Goal: Transaction & Acquisition: Purchase product/service

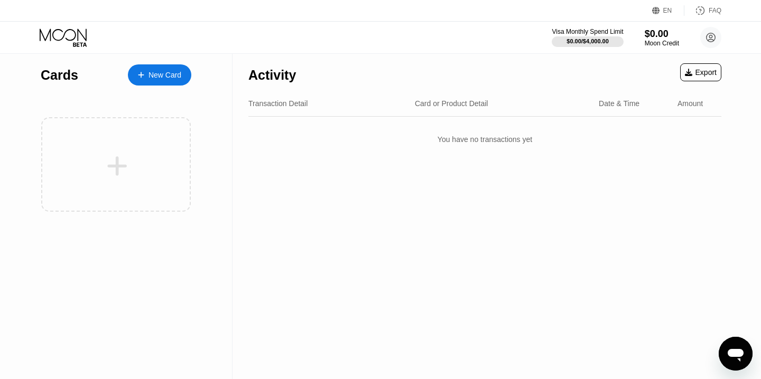
click at [174, 73] on div "New Card" at bounding box center [164, 75] width 33 height 9
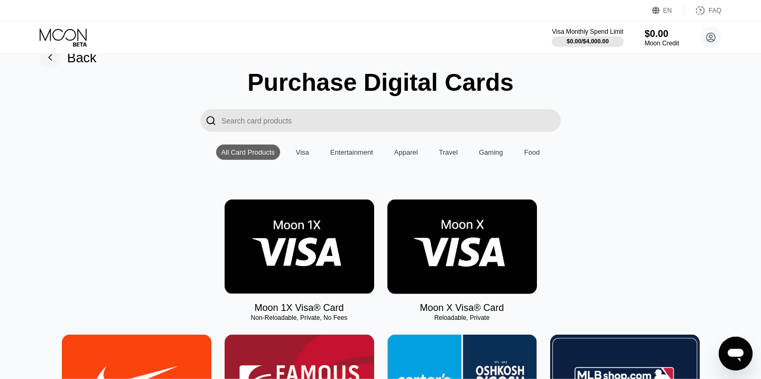
scroll to position [120, 0]
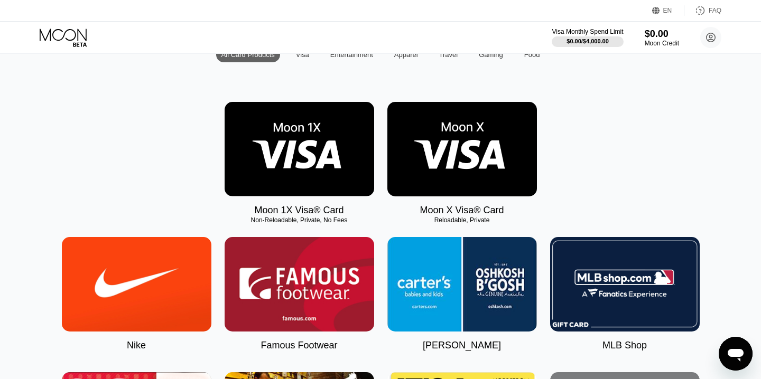
click at [450, 157] on img at bounding box center [462, 149] width 150 height 95
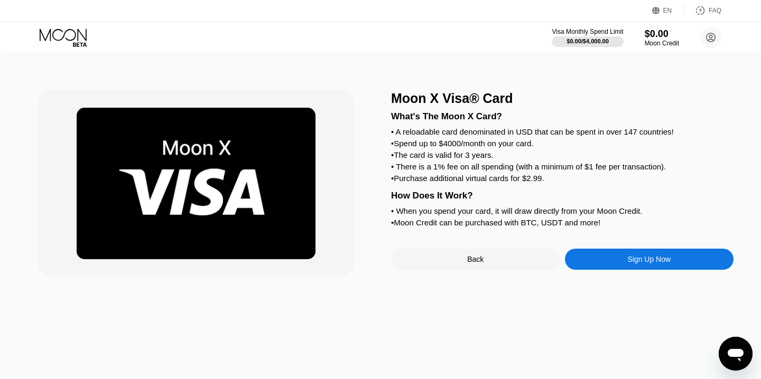
click at [642, 263] on div "Sign Up Now" at bounding box center [648, 259] width 43 height 8
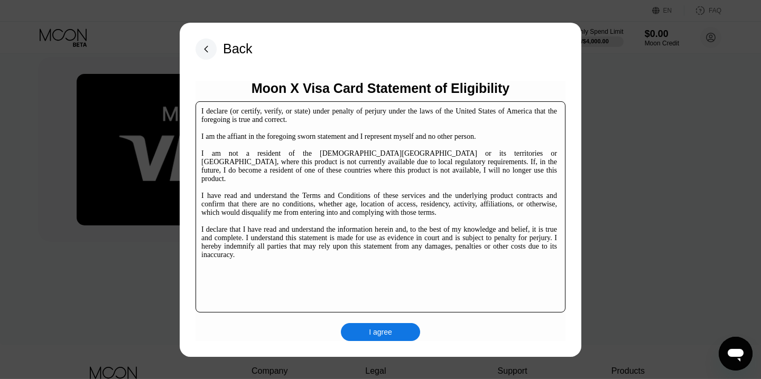
scroll to position [157, 0]
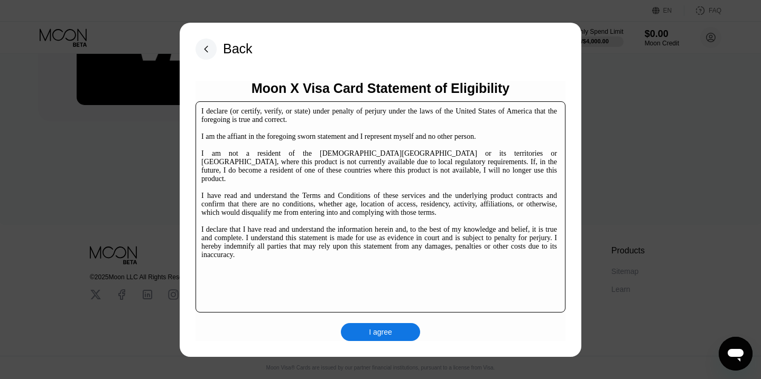
click at [367, 152] on div "I declare (or certify, verify, or state) under penalty of perjury under the law…" at bounding box center [379, 183] width 356 height 152
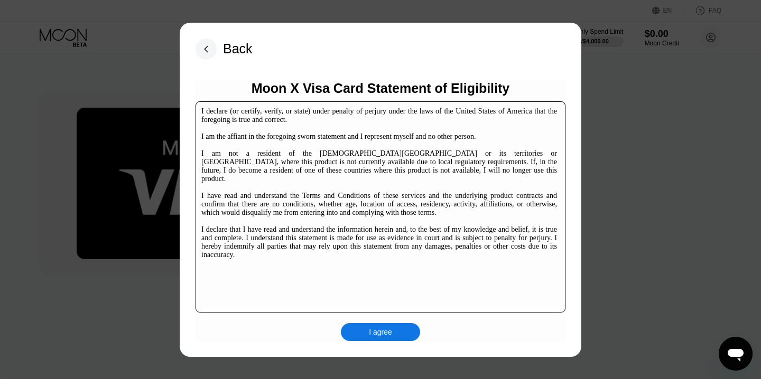
click at [440, 180] on div "I declare (or certify, verify, or state) under penalty of perjury under the law…" at bounding box center [379, 183] width 356 height 152
click at [393, 331] on div "I agree" at bounding box center [380, 332] width 79 height 18
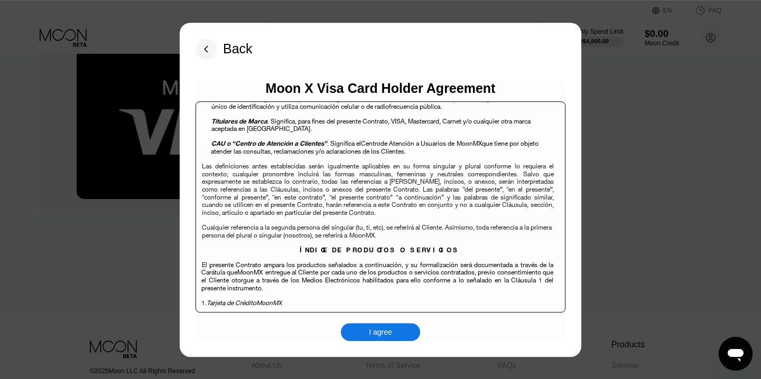
scroll to position [7972, 0]
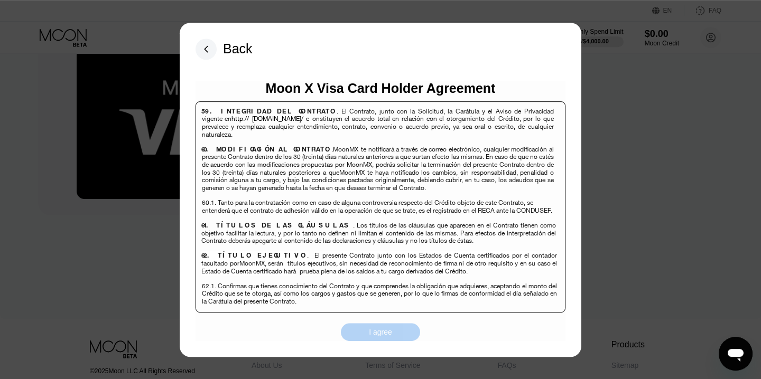
click at [390, 333] on div "I agree" at bounding box center [380, 333] width 23 height 10
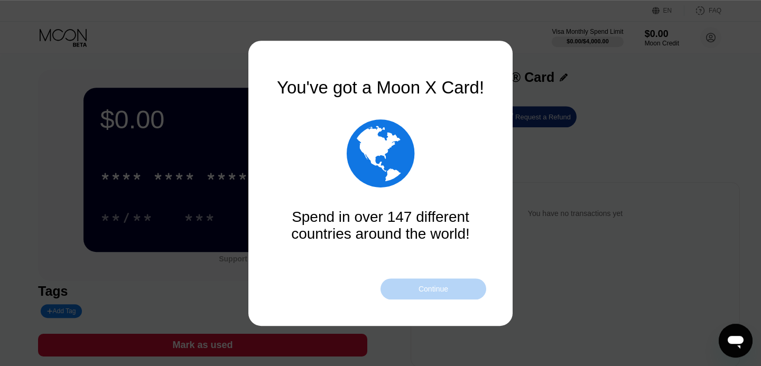
click at [435, 300] on div "Continue" at bounding box center [433, 288] width 106 height 21
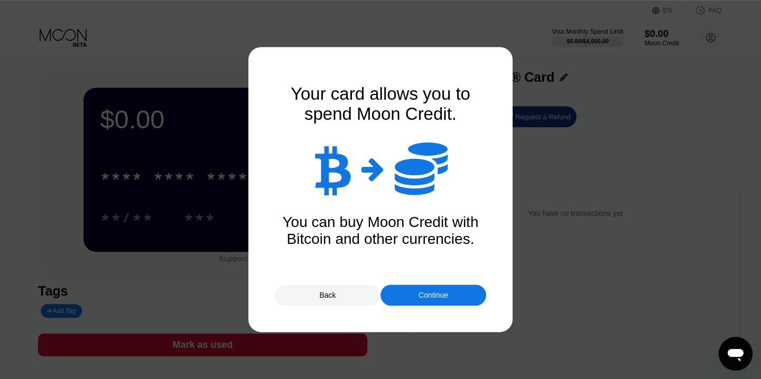
drag, startPoint x: 478, startPoint y: 281, endPoint x: 476, endPoint y: 286, distance: 6.4
click at [478, 281] on div "Your card allows you to spend Moon Credit.    You can buy Moon Credit with B…" at bounding box center [380, 189] width 211 height 211
click at [461, 297] on div "Continue" at bounding box center [433, 295] width 106 height 21
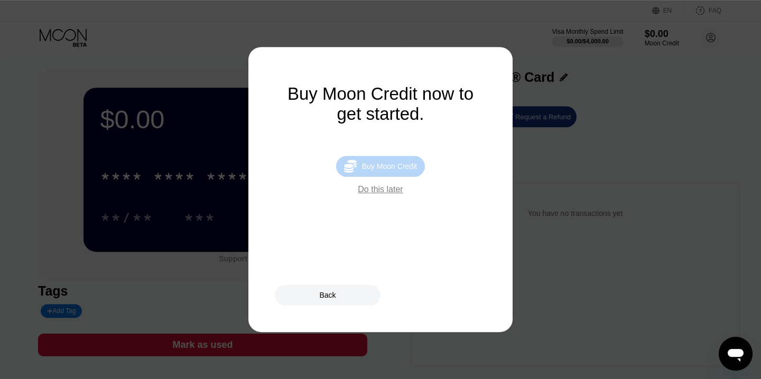
click at [387, 169] on div "Buy Moon Credit" at bounding box center [389, 166] width 55 height 8
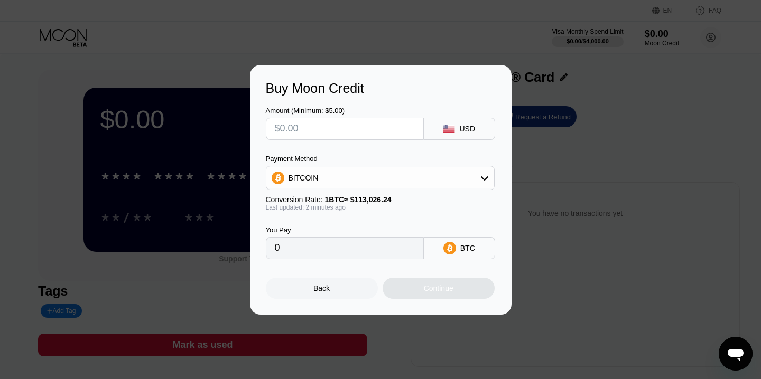
drag, startPoint x: 303, startPoint y: 129, endPoint x: 105, endPoint y: 82, distance: 204.2
click at [275, 118] on input "text" at bounding box center [345, 128] width 140 height 21
type input "$1500"
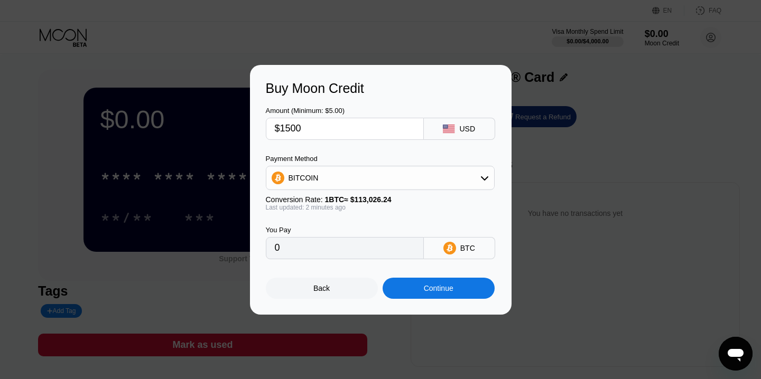
type input "0.01327126"
type input "$1500"
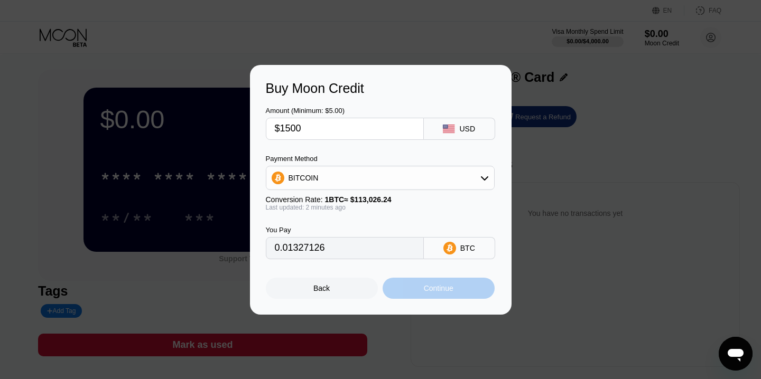
click at [437, 297] on div "Continue" at bounding box center [439, 288] width 112 height 21
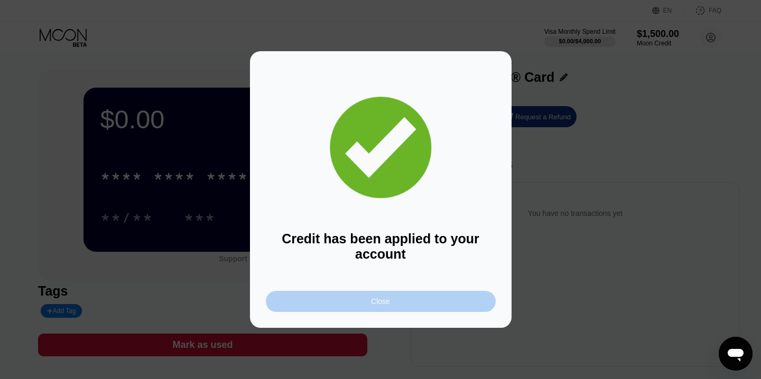
click at [343, 310] on div "Close" at bounding box center [381, 301] width 230 height 21
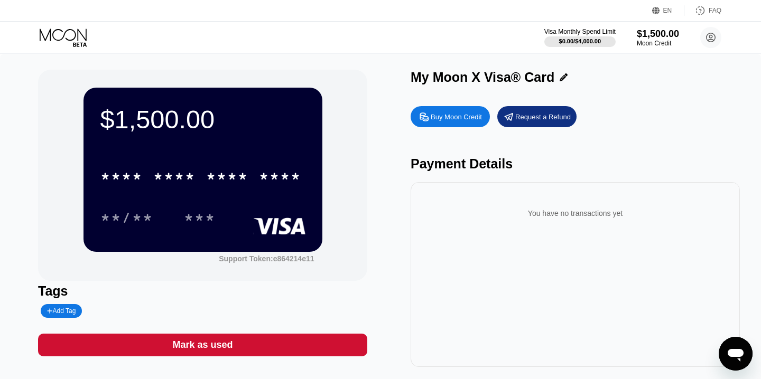
click at [444, 112] on div "Buy Moon Credit" at bounding box center [450, 116] width 79 height 21
type input "0"
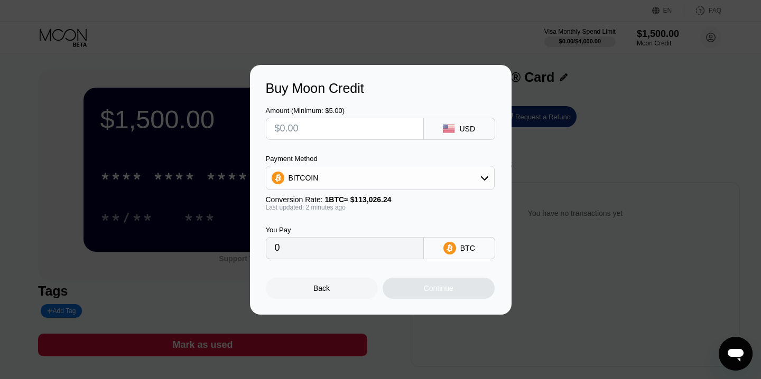
click at [330, 124] on input "text" at bounding box center [345, 128] width 140 height 21
type input "$2"
type input "0.00001770"
type input "$2040"
type input "0.01804891"
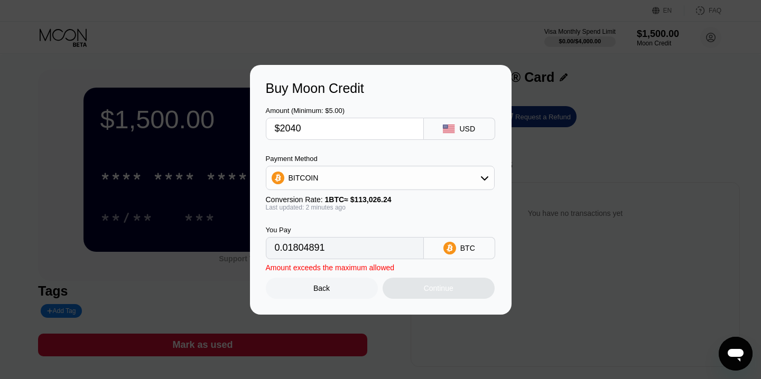
drag, startPoint x: 292, startPoint y: 130, endPoint x: 223, endPoint y: 131, distance: 68.7
click at [275, 131] on input "$2040" at bounding box center [345, 128] width 140 height 21
type input "$150"
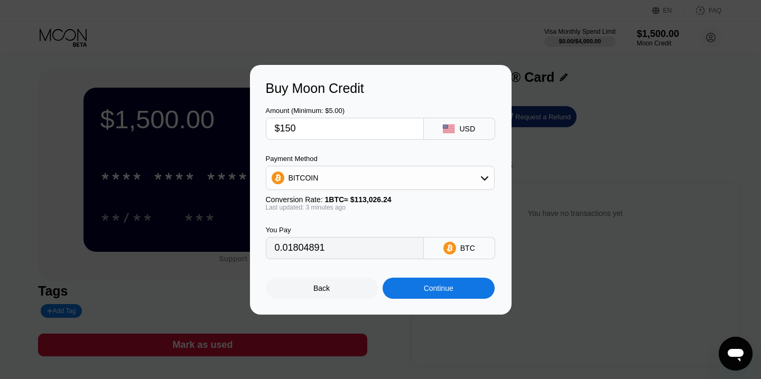
type input "0.00132713"
type input "$1500"
type input "0.01327126"
type input "$1500"
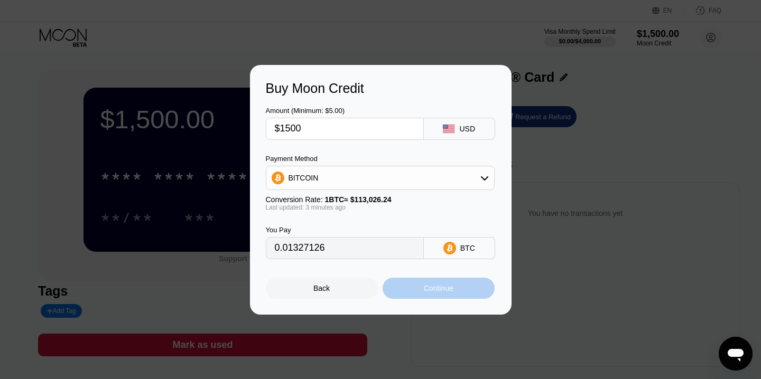
click at [417, 288] on div "Continue" at bounding box center [439, 288] width 112 height 21
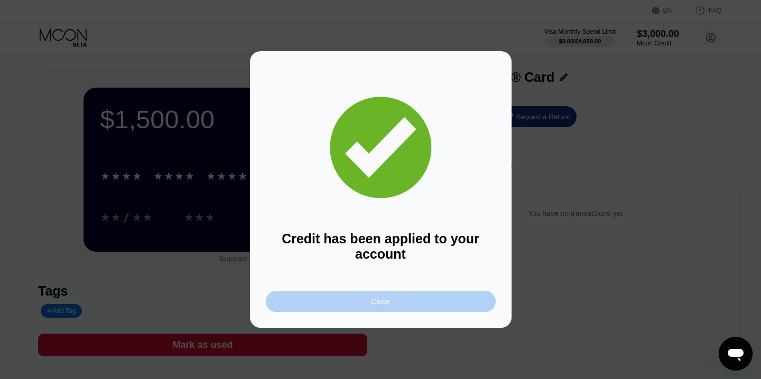
click at [379, 308] on div "Close" at bounding box center [381, 301] width 230 height 21
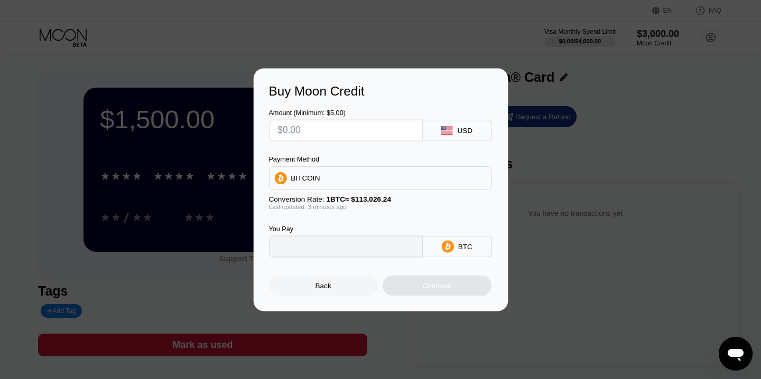
type input "0"
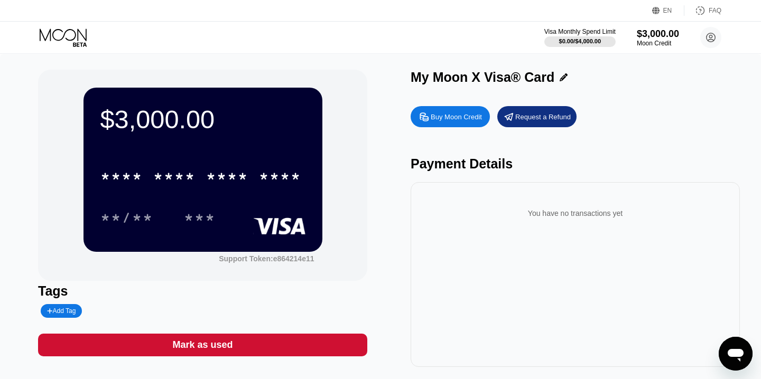
click at [459, 121] on div "Buy Moon Credit" at bounding box center [456, 117] width 51 height 9
type input "0"
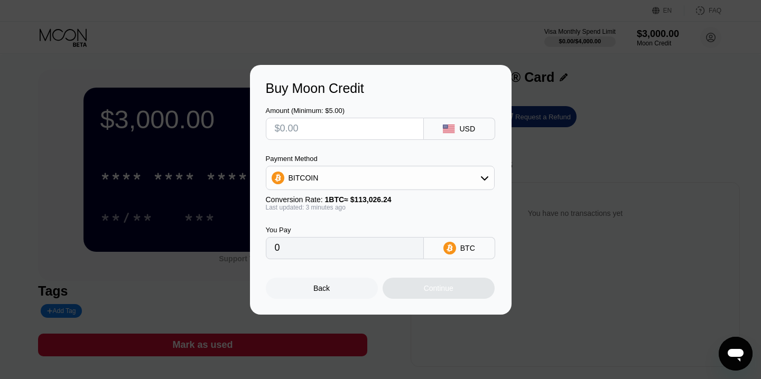
click at [312, 129] on input "text" at bounding box center [345, 128] width 140 height 21
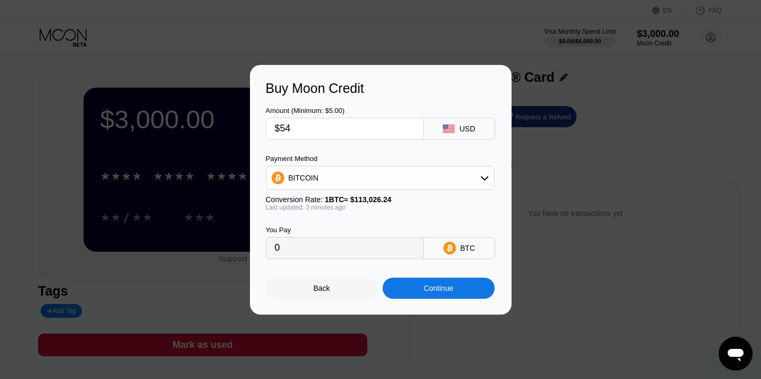
type input "$540"
type input "0.00477766"
type input "$540"
click at [477, 268] on div "Back Continue" at bounding box center [381, 279] width 230 height 40
click at [469, 284] on div "Continue" at bounding box center [439, 288] width 112 height 21
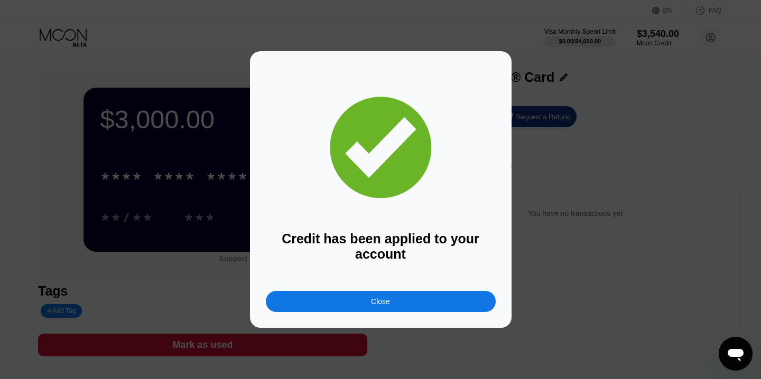
click at [412, 304] on div "Close" at bounding box center [381, 301] width 230 height 21
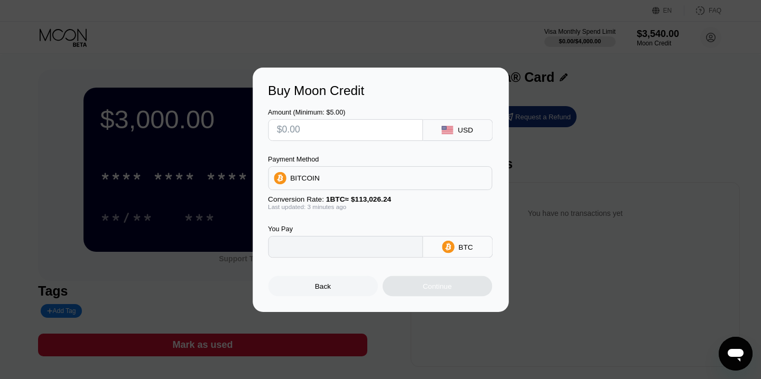
type input "0"
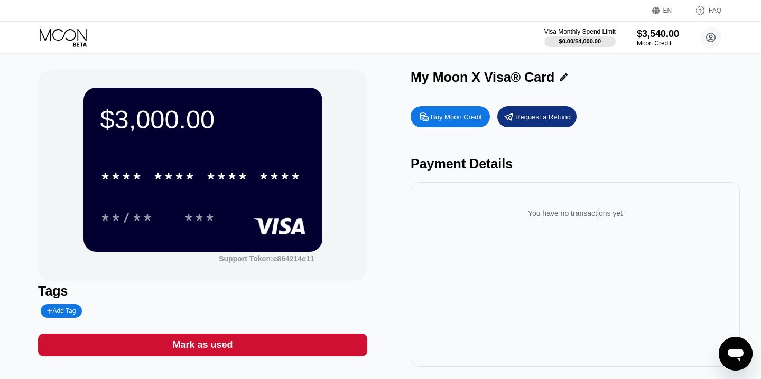
click at [203, 156] on div "* * * * * * * * * * * * ****" at bounding box center [202, 173] width 205 height 36
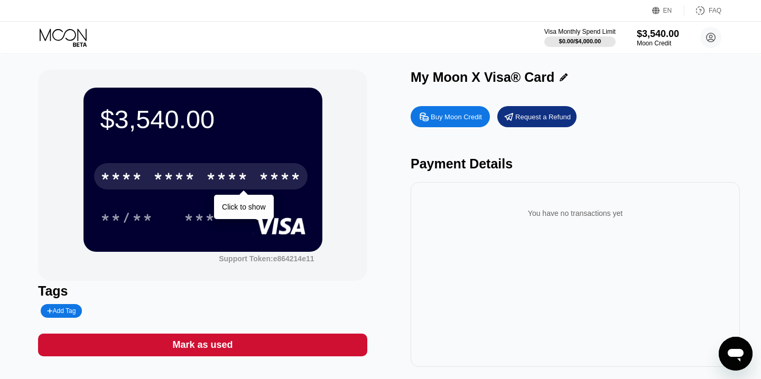
click at [163, 173] on div "* * * *" at bounding box center [174, 178] width 42 height 17
click at [246, 206] on div "07/28 277" at bounding box center [202, 217] width 205 height 26
click at [258, 182] on div "* * * * * * * * * * * * 7132" at bounding box center [200, 176] width 213 height 26
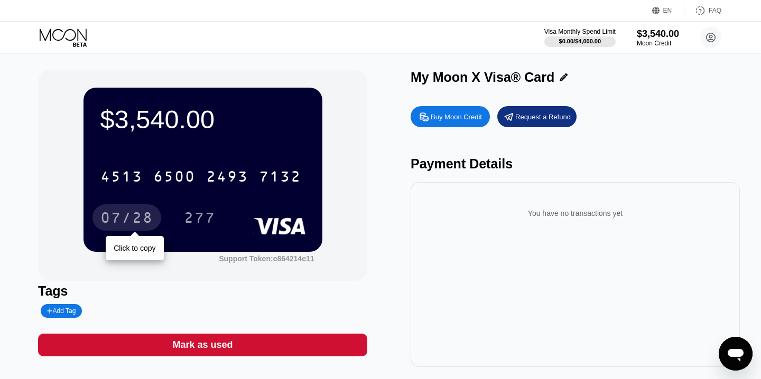
click at [133, 216] on div "07/28" at bounding box center [126, 219] width 53 height 17
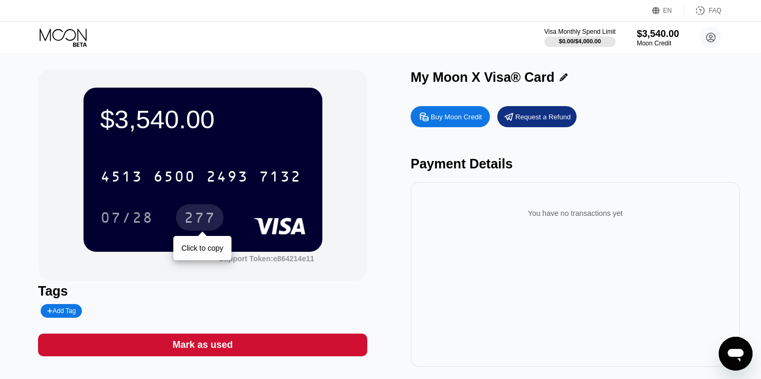
click at [188, 223] on div "277" at bounding box center [200, 219] width 32 height 17
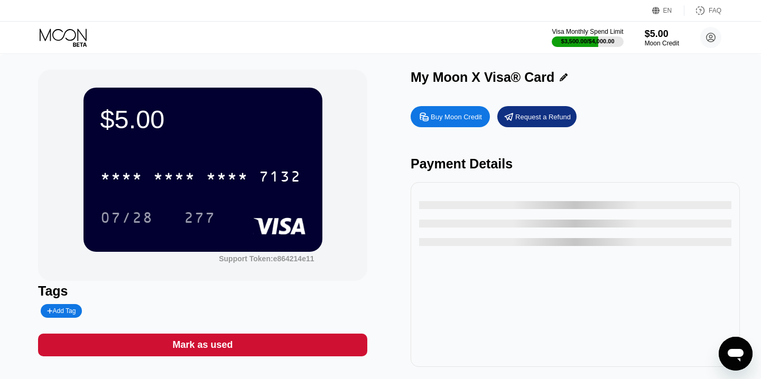
type input "0"
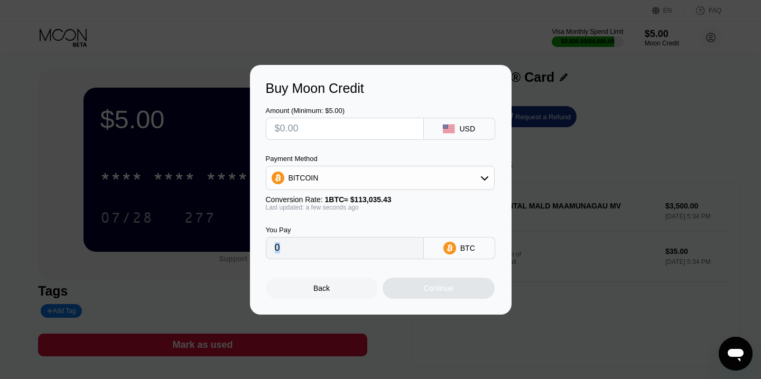
click at [114, 260] on div "Buy Moon Credit Amount (Minimum: $5.00) USD Payment Method BITCOIN Conversion R…" at bounding box center [380, 190] width 761 height 250
drag, startPoint x: 602, startPoint y: 188, endPoint x: 600, endPoint y: 207, distance: 19.6
click at [603, 195] on div "Buy Moon Credit Amount (Minimum: $5.00) USD Payment Method BITCOIN Conversion R…" at bounding box center [380, 190] width 761 height 250
click at [336, 294] on div "Back" at bounding box center [322, 288] width 112 height 21
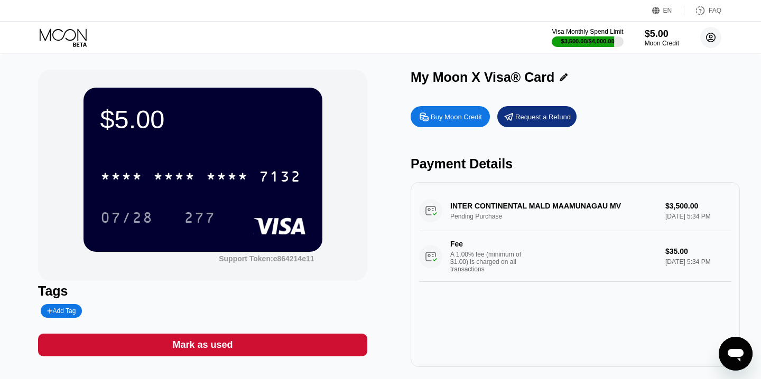
click at [705, 39] on circle at bounding box center [710, 37] width 21 height 21
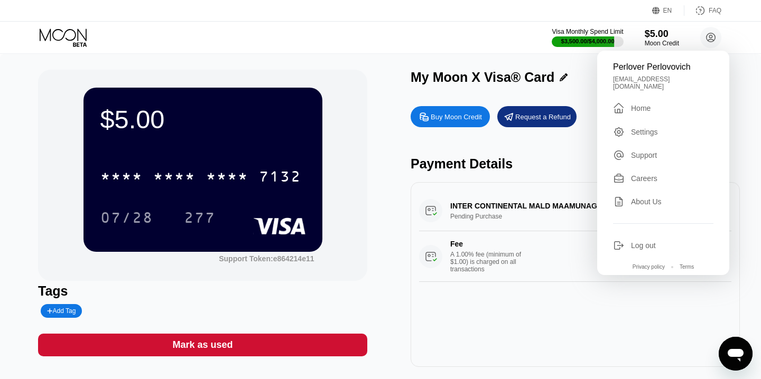
click at [650, 241] on div "Log out" at bounding box center [643, 245] width 25 height 8
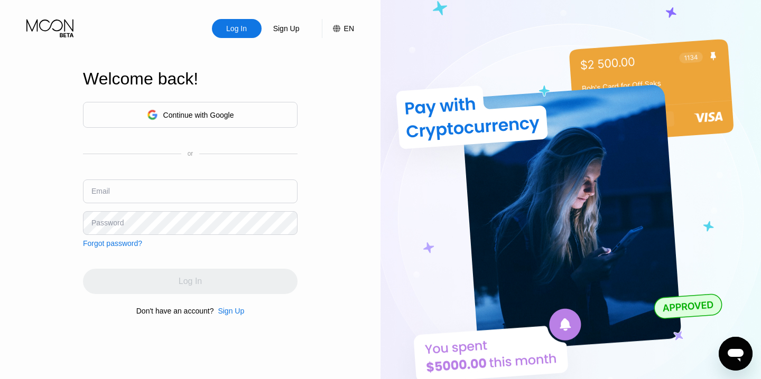
click at [169, 189] on input "text" at bounding box center [190, 192] width 215 height 24
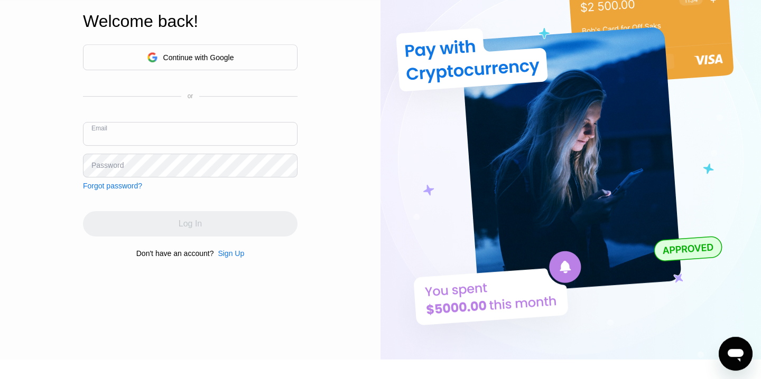
scroll to position [60, 0]
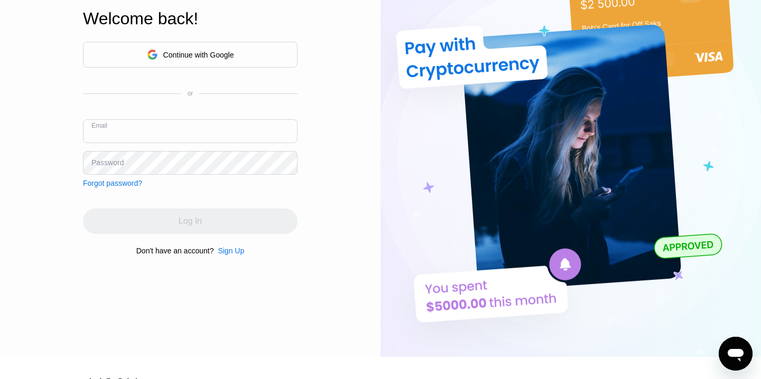
click at [760, 231] on div at bounding box center [761, 129] width 0 height 379
type input "[EMAIL_ADDRESS][DOMAIN_NAME]"
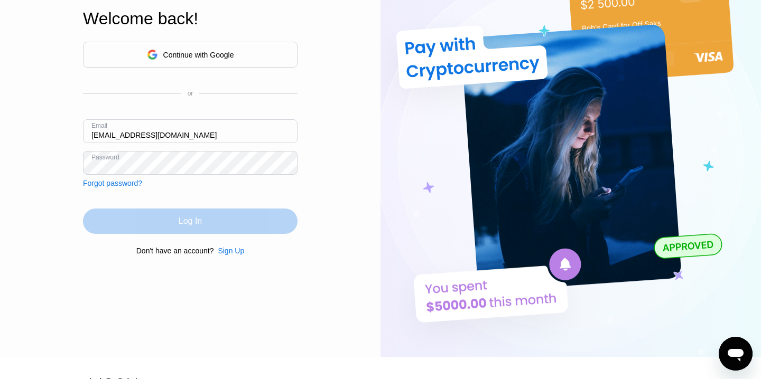
click at [181, 222] on div "Log In" at bounding box center [190, 221] width 23 height 11
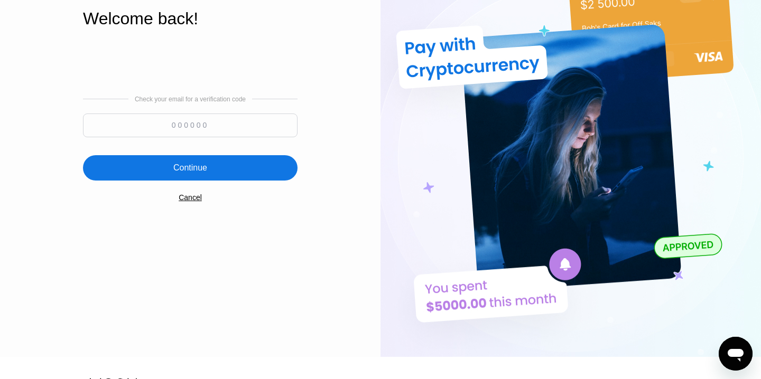
paste input "474621"
type input "474621"
click at [195, 166] on div "Continue" at bounding box center [190, 168] width 34 height 11
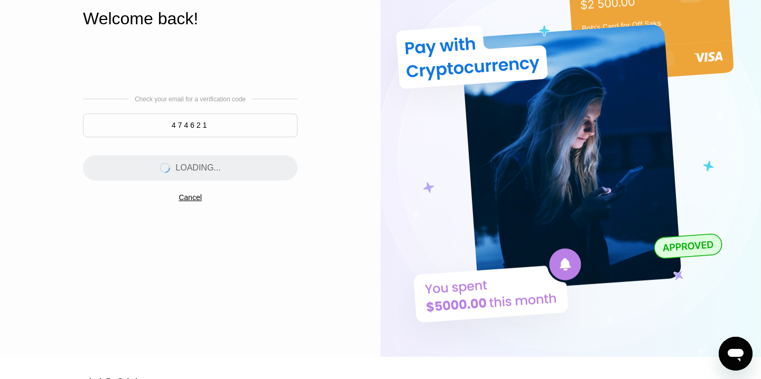
scroll to position [0, 0]
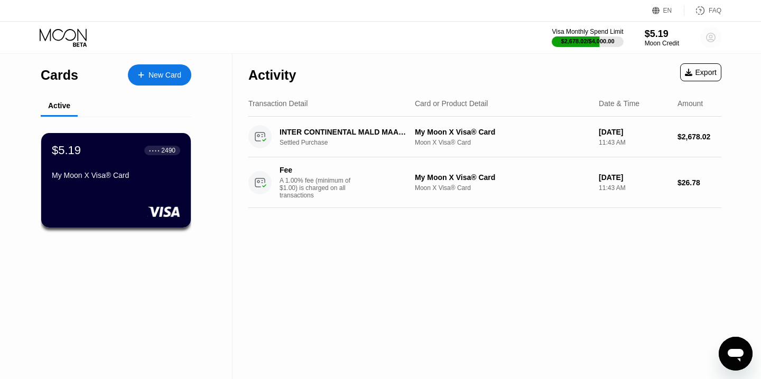
drag, startPoint x: 706, startPoint y: 36, endPoint x: 709, endPoint y: 41, distance: 5.4
click at [706, 36] on icon at bounding box center [710, 37] width 21 height 21
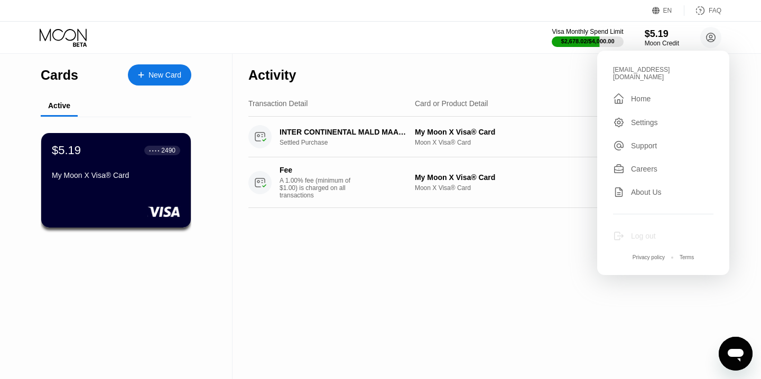
click at [633, 230] on div "Log out" at bounding box center [663, 236] width 100 height 12
